Goal: Download file/media

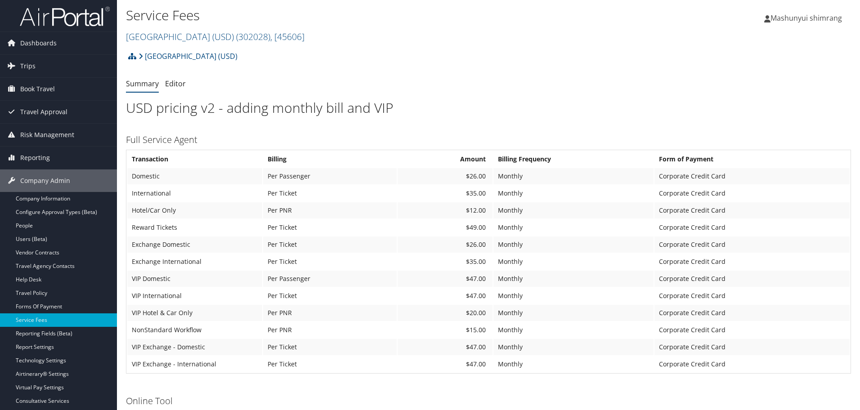
scroll to position [56, 0]
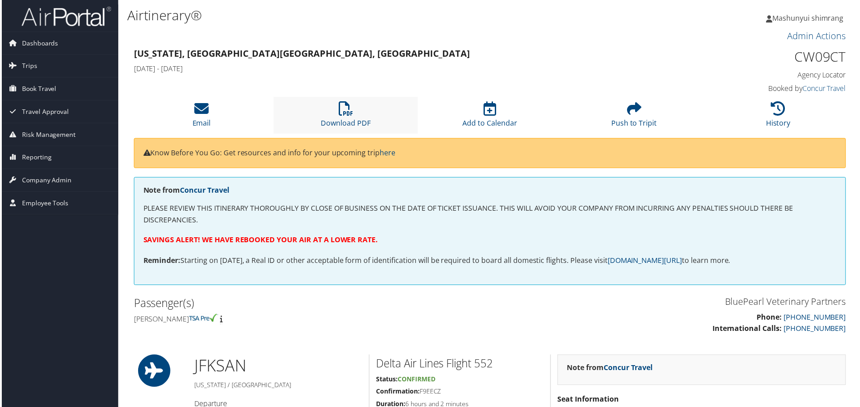
click at [350, 117] on li "Download PDF" at bounding box center [345, 115] width 145 height 36
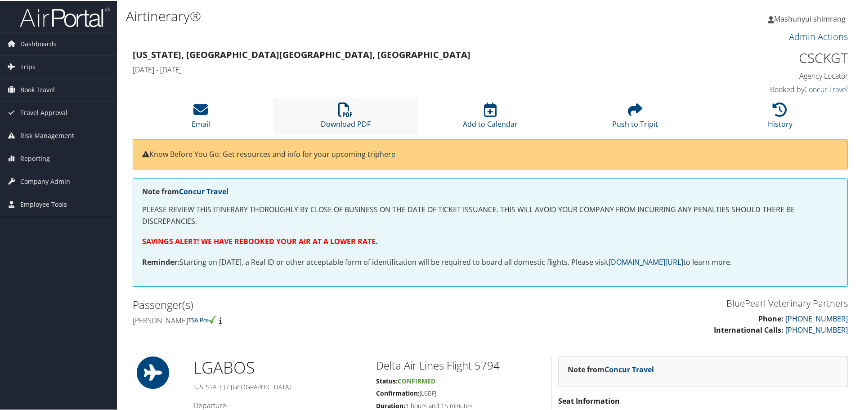
click at [351, 105] on icon at bounding box center [345, 109] width 14 height 14
